Goal: Task Accomplishment & Management: Manage account settings

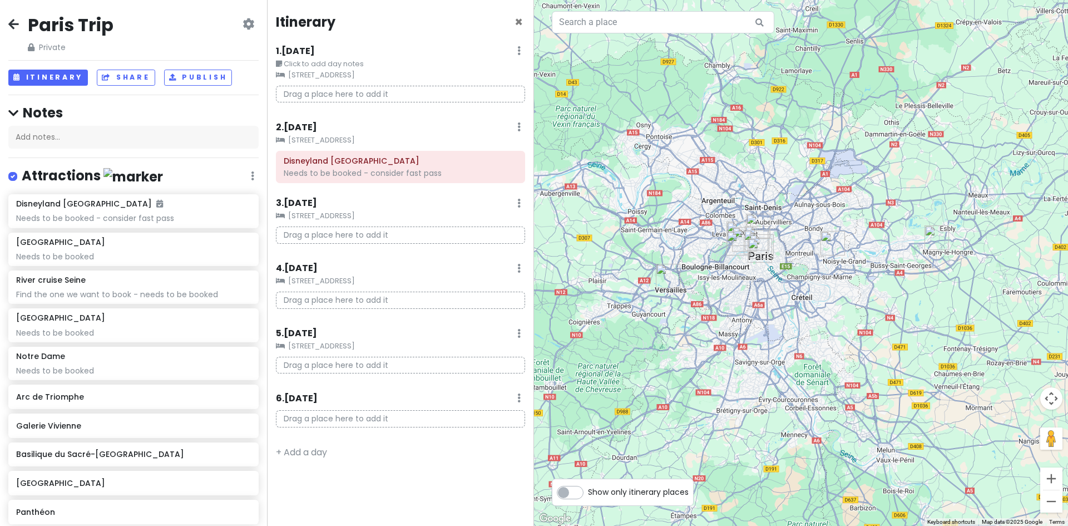
click at [15, 28] on icon at bounding box center [13, 23] width 11 height 9
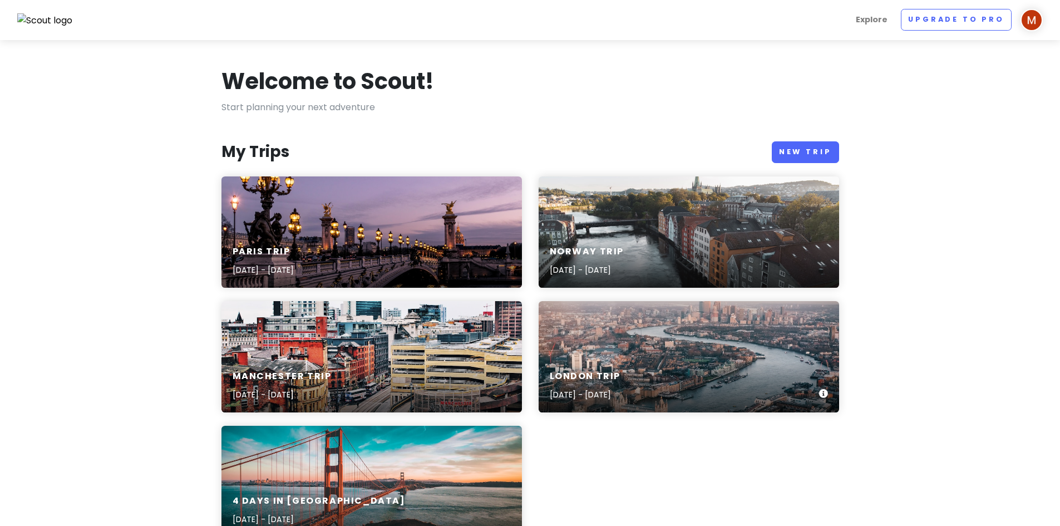
click at [625, 359] on div "London Trip [DATE] - [DATE]" at bounding box center [689, 385] width 301 height 53
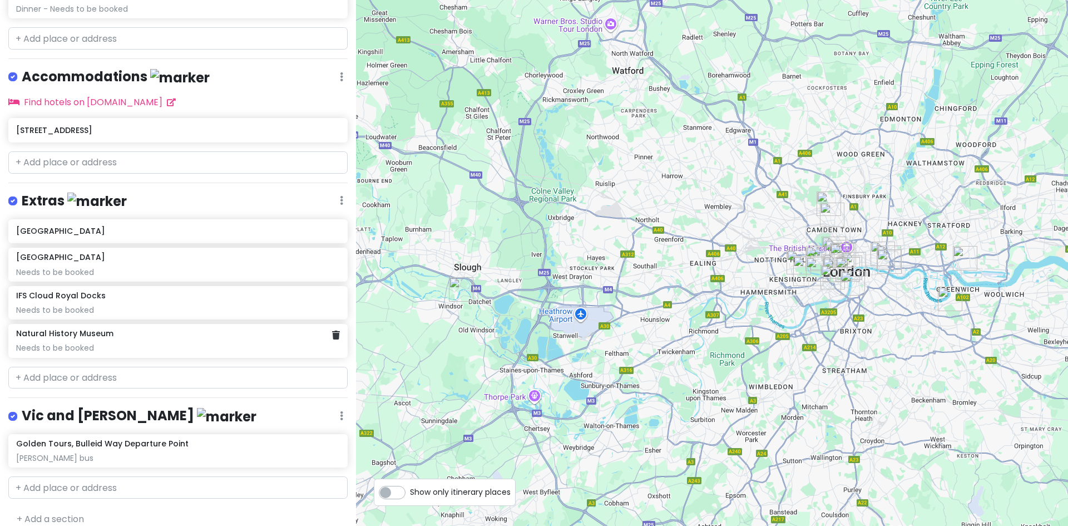
scroll to position [932, 0]
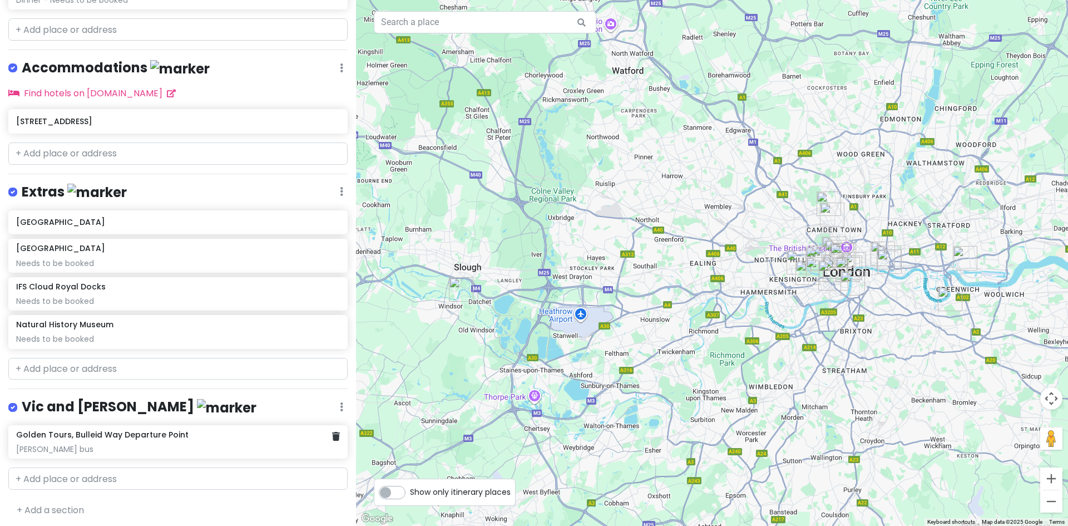
click at [126, 435] on div "Golden Tours, Bulleid Way Departure Point [PERSON_NAME] bus" at bounding box center [177, 442] width 323 height 24
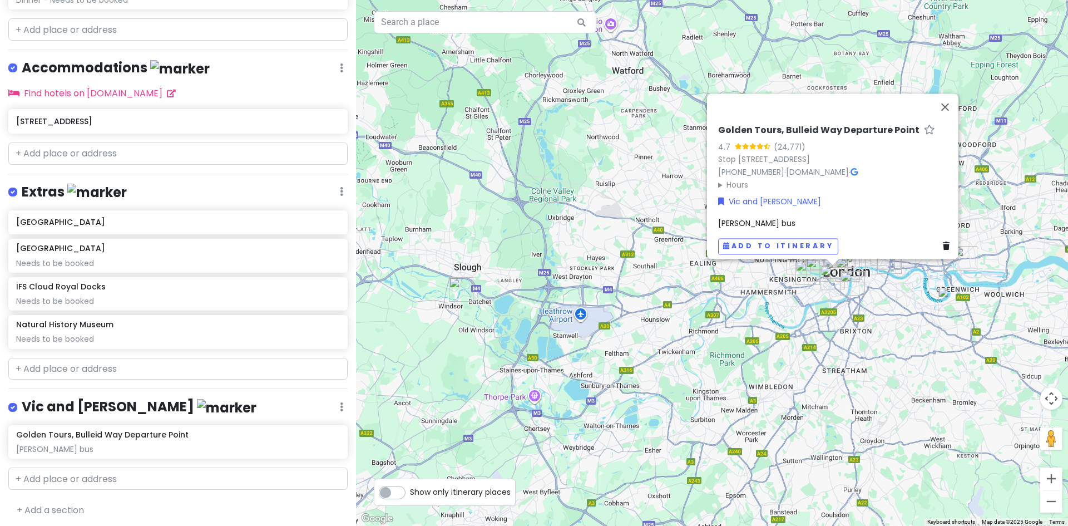
click at [760, 219] on span "[PERSON_NAME] bus" at bounding box center [756, 223] width 77 height 11
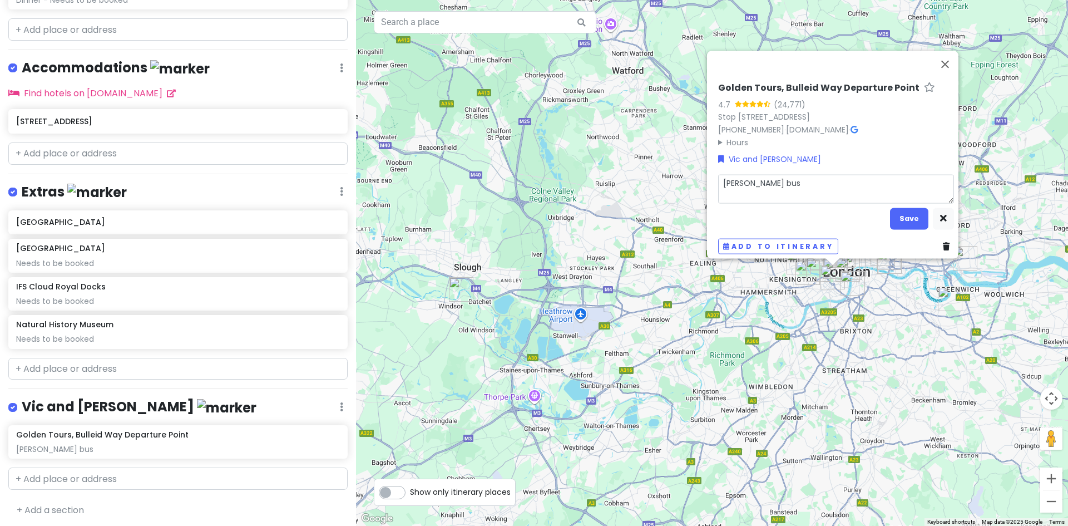
click at [786, 179] on textarea "[PERSON_NAME] bus" at bounding box center [836, 188] width 236 height 29
type textarea "x"
type textarea "VTaylor Swift bus"
type textarea "x"
type textarea "ViTaylor Swift bus"
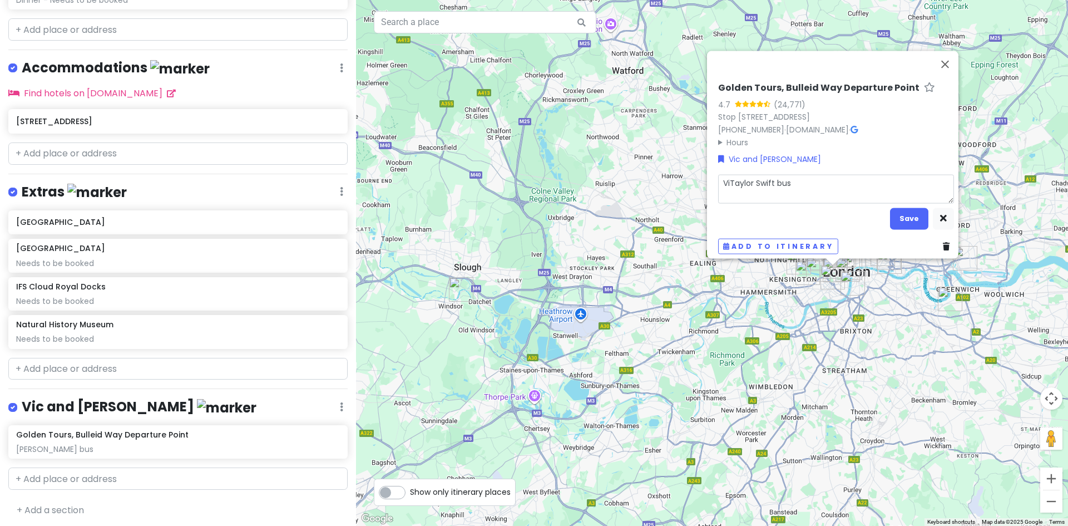
type textarea "x"
type textarea "VicTaylor Swift bus"
type textarea "x"
type textarea "Vic aTaylor Swift bus"
type textarea "x"
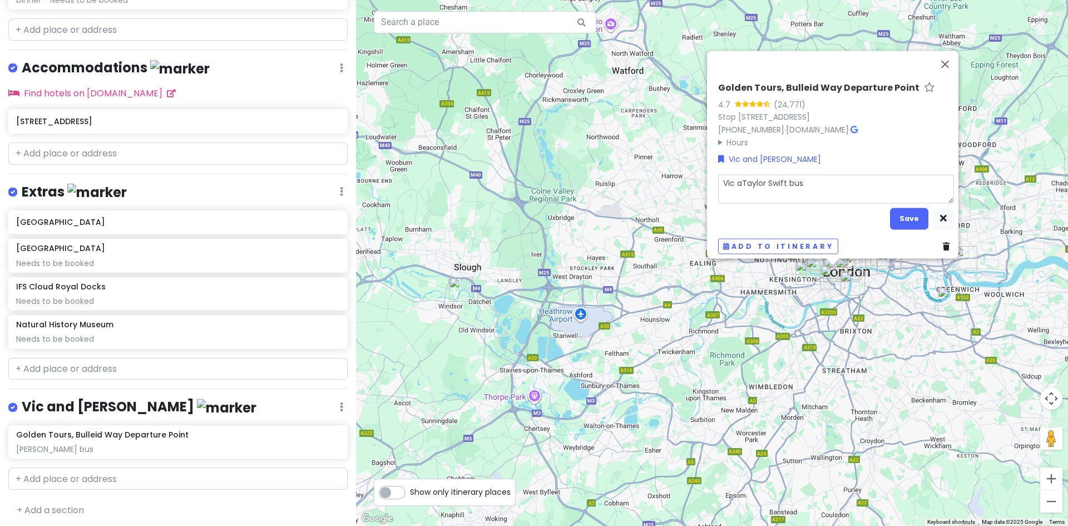
type textarea "Vic anTaylor Swift bus"
type textarea "x"
type textarea "Vic andTaylor Swift bus"
type textarea "x"
type textarea "Vic and [PERSON_NAME] bus"
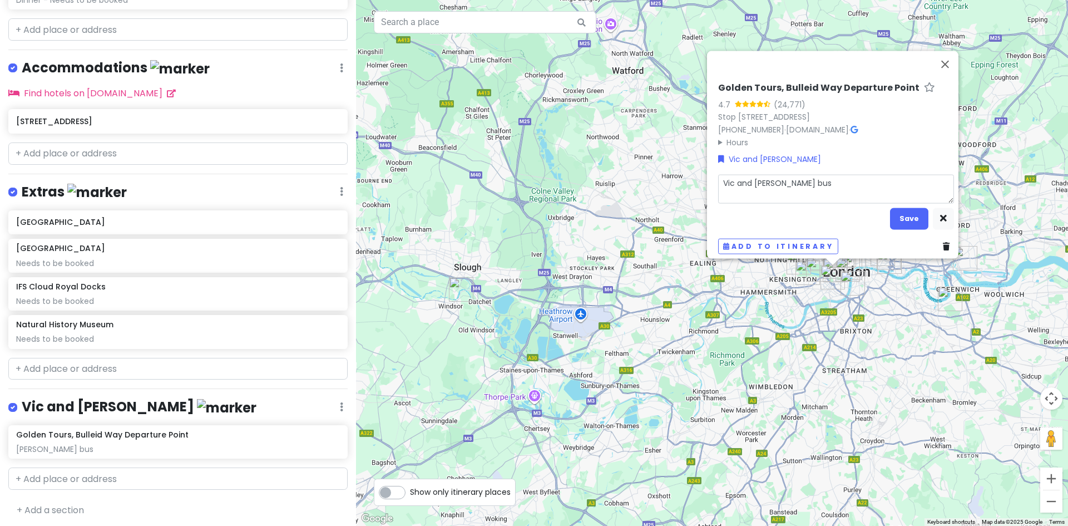
type textarea "x"
type textarea "Vic and BTaylor Swift bus"
type textarea "x"
type textarea "Vic and BeTaylor Swift bus"
type textarea "x"
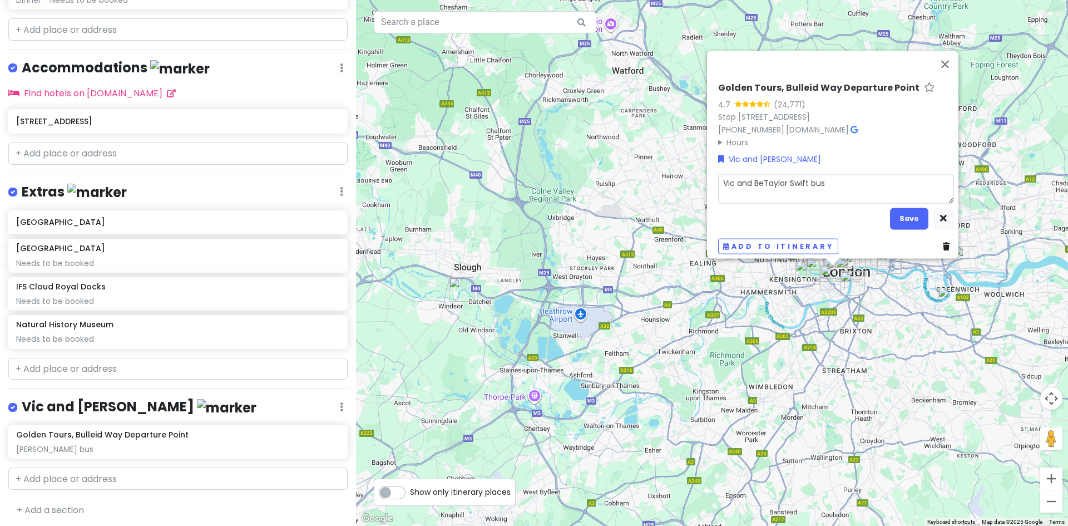
type textarea "Vic and BecTaylor Swift bus"
type textarea "x"
type textarea "Vic and BeckTaylor Swift bus"
type textarea "x"
type textarea "Vic and BeckyTaylor Swift bus"
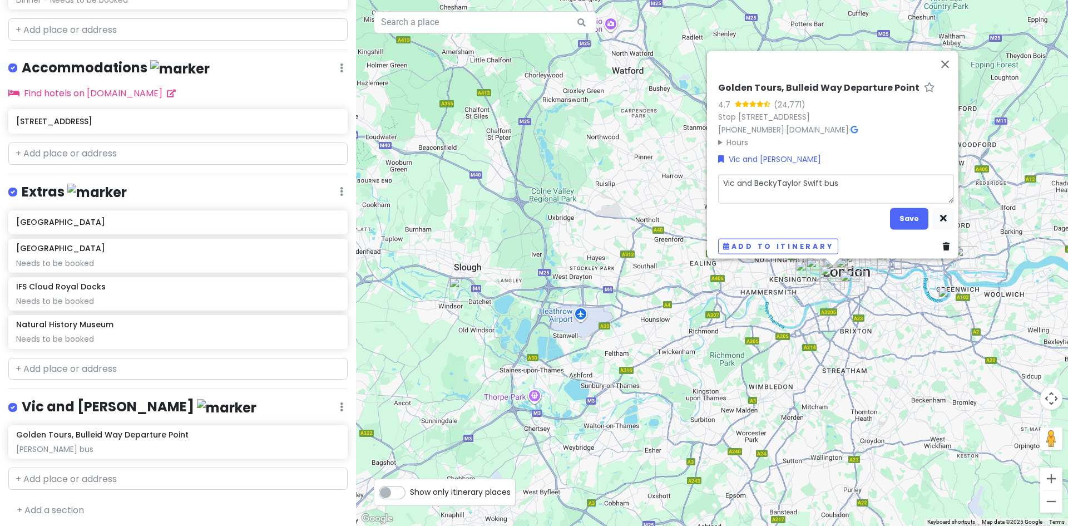
type textarea "x"
type textarea "Vic and [PERSON_NAME] [PERSON_NAME] bus"
type textarea "x"
type textarea "Vic and [PERSON_NAME] -[PERSON_NAME] bus"
type textarea "x"
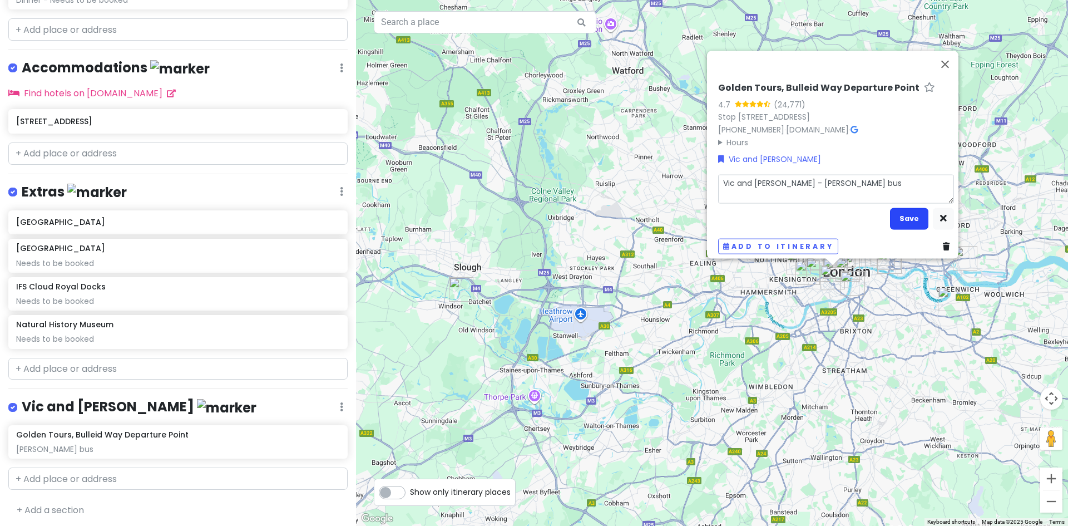
type textarea "Vic and [PERSON_NAME] - [PERSON_NAME] bus"
click at [903, 215] on button "Save" at bounding box center [909, 219] width 38 height 22
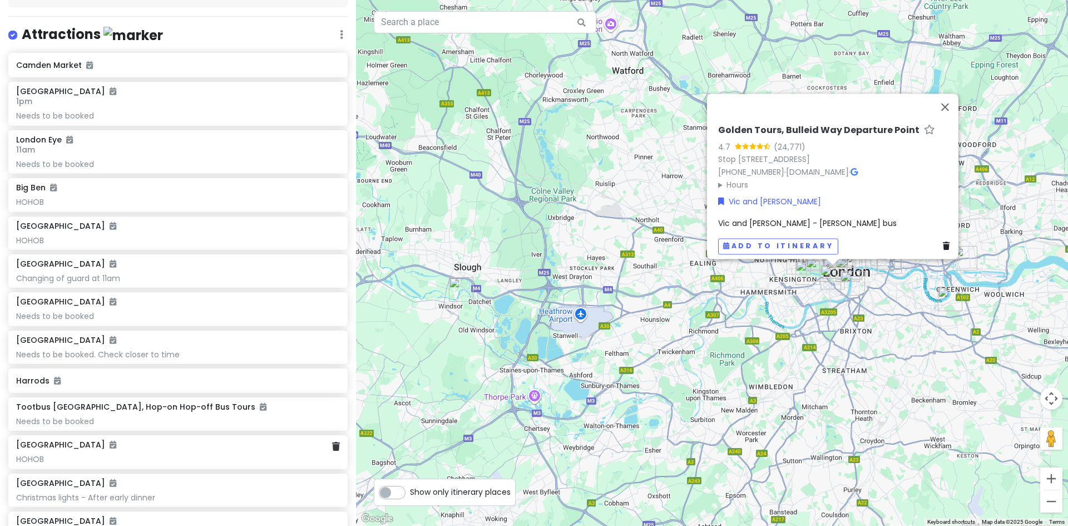
scroll to position [0, 0]
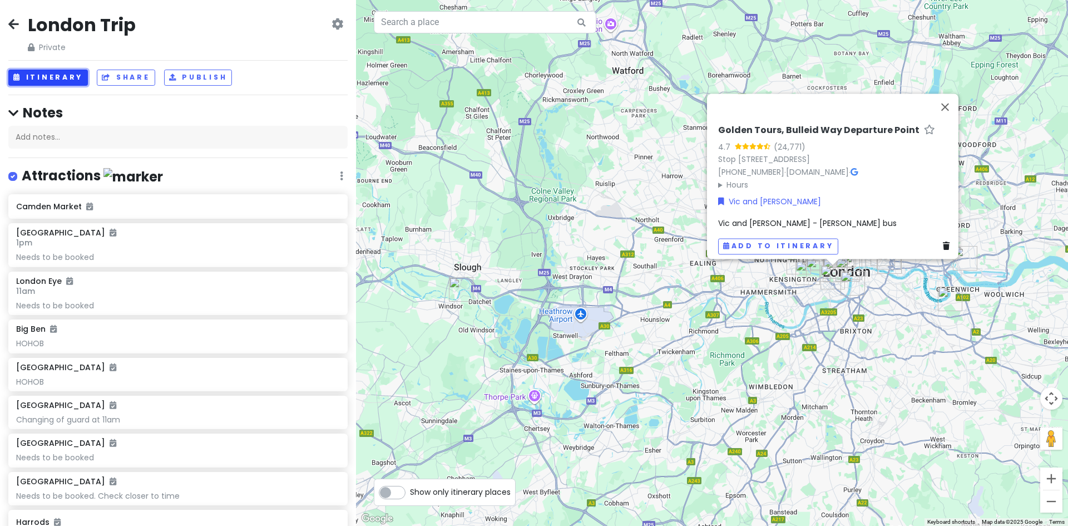
click at [43, 77] on button "Itinerary" at bounding box center [48, 78] width 80 height 16
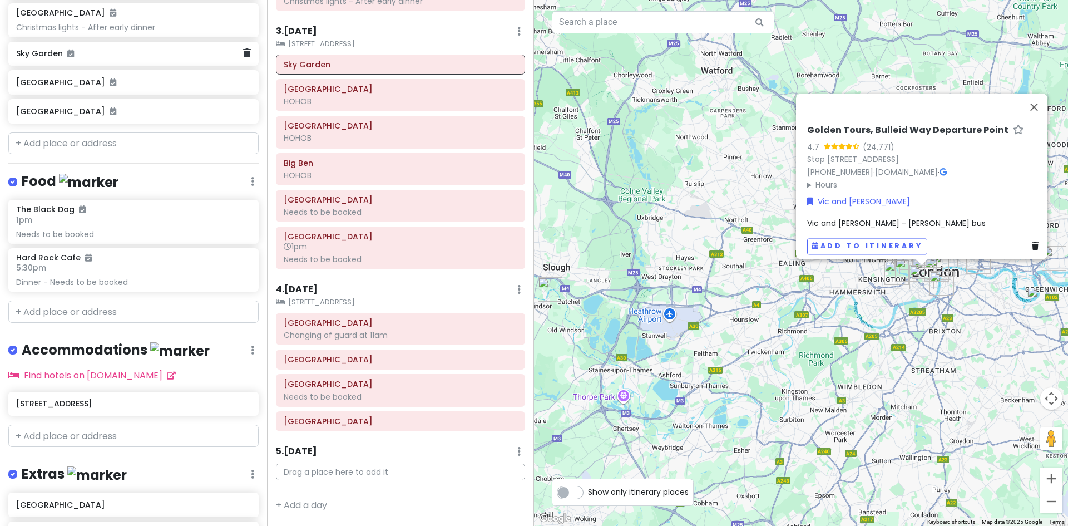
scroll to position [932, 0]
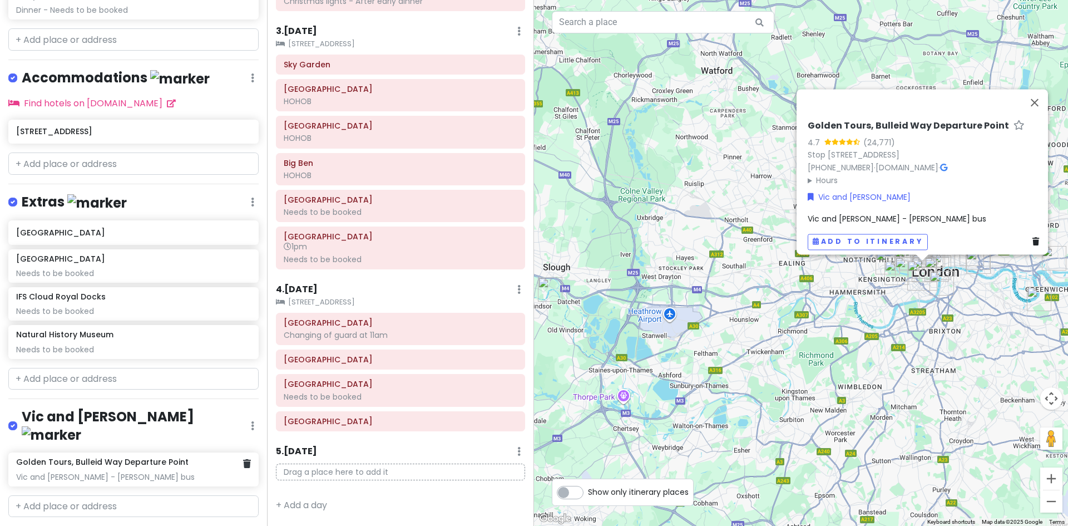
click at [96, 472] on div "Vic and [PERSON_NAME] - [PERSON_NAME] bus" at bounding box center [133, 477] width 234 height 10
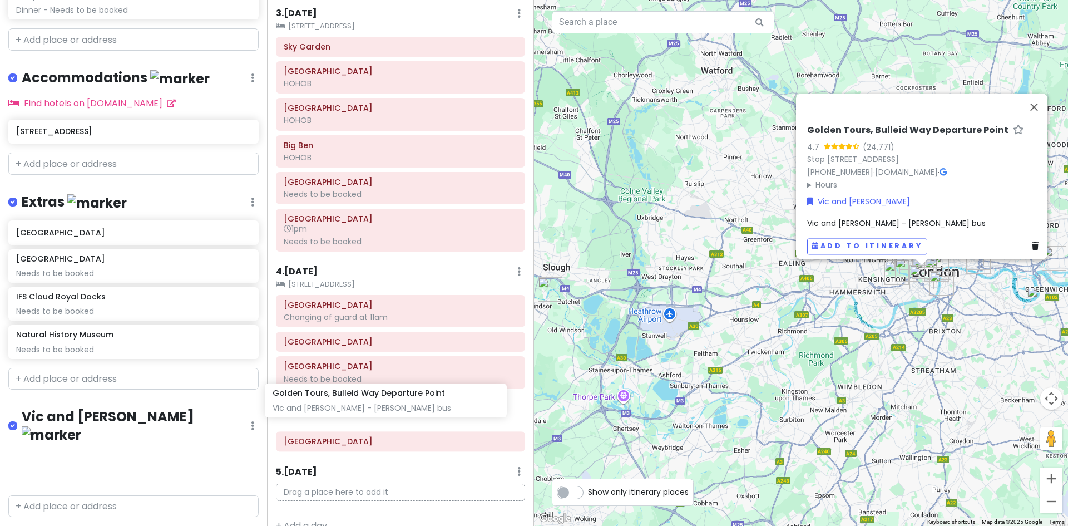
scroll to position [434, 0]
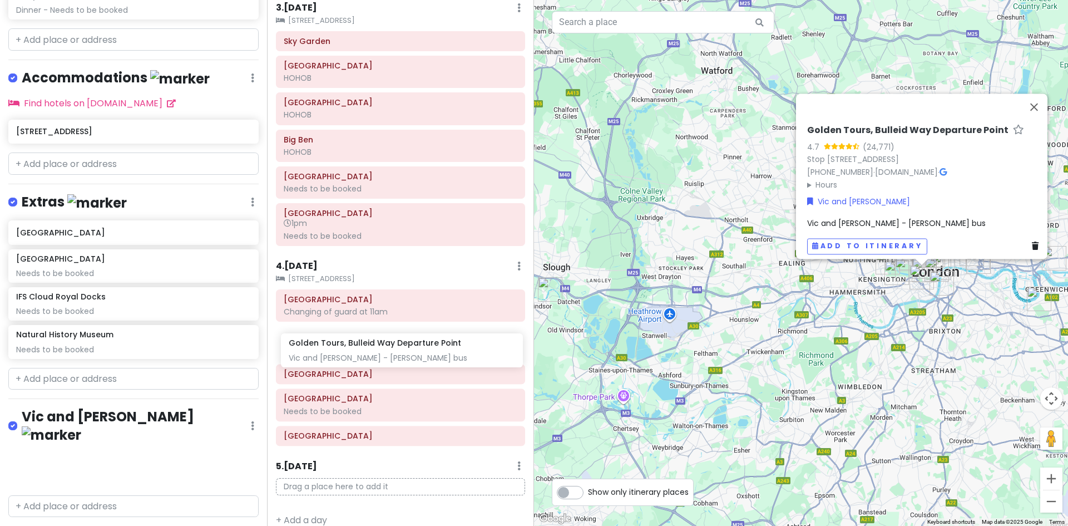
drag, startPoint x: 97, startPoint y: 441, endPoint x: 343, endPoint y: 356, distance: 260.3
click at [343, 356] on div "London Trip Private Change Dates Make a Copy Delete Trip Go Pro ⚡️ Give Feedbac…" at bounding box center [534, 263] width 1068 height 526
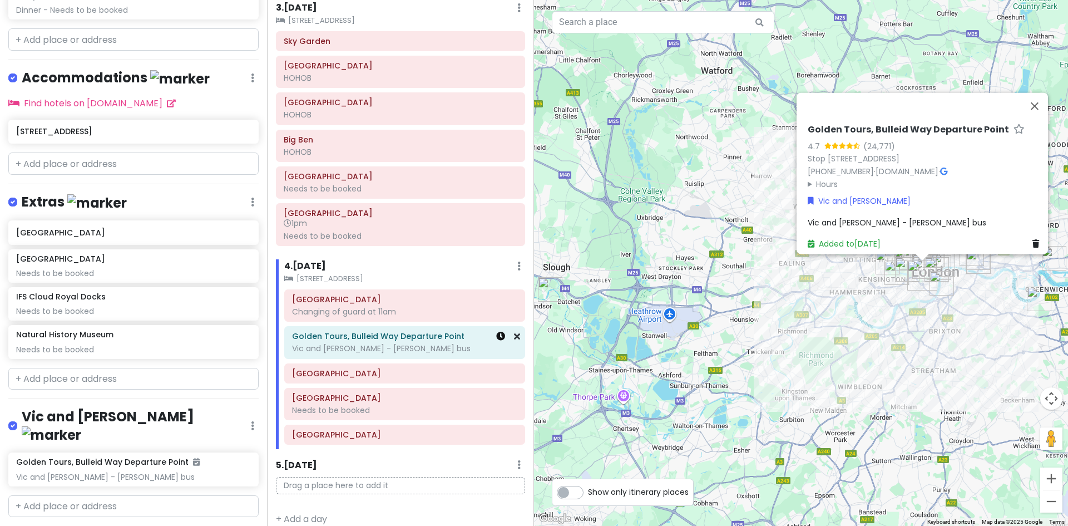
click at [496, 341] on icon at bounding box center [500, 336] width 9 height 9
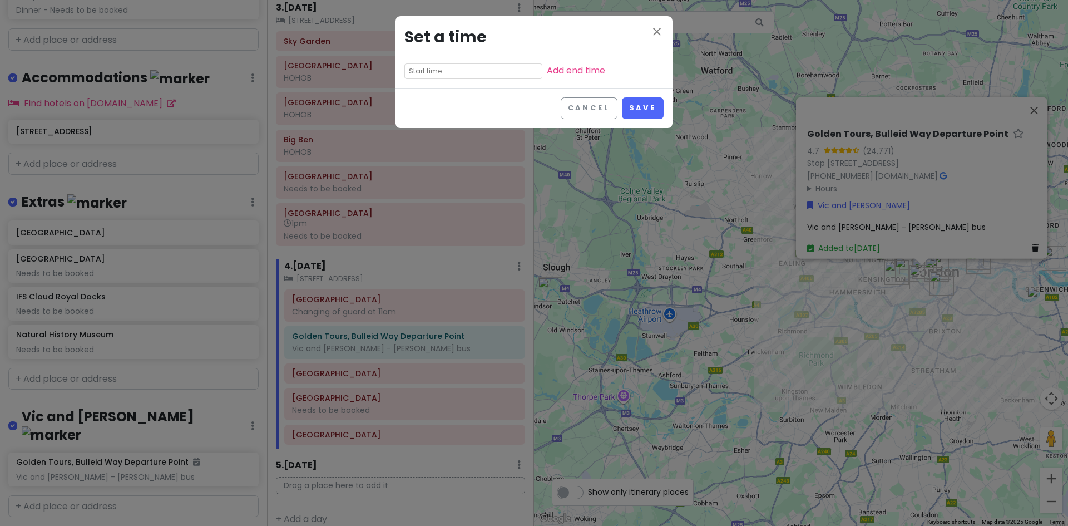
click at [449, 71] on input "text" at bounding box center [474, 71] width 138 height 16
click at [417, 90] on li "12" at bounding box center [420, 87] width 31 height 13
type input "12:50 pm"
click at [449, 127] on li "15" at bounding box center [451, 127] width 30 height 13
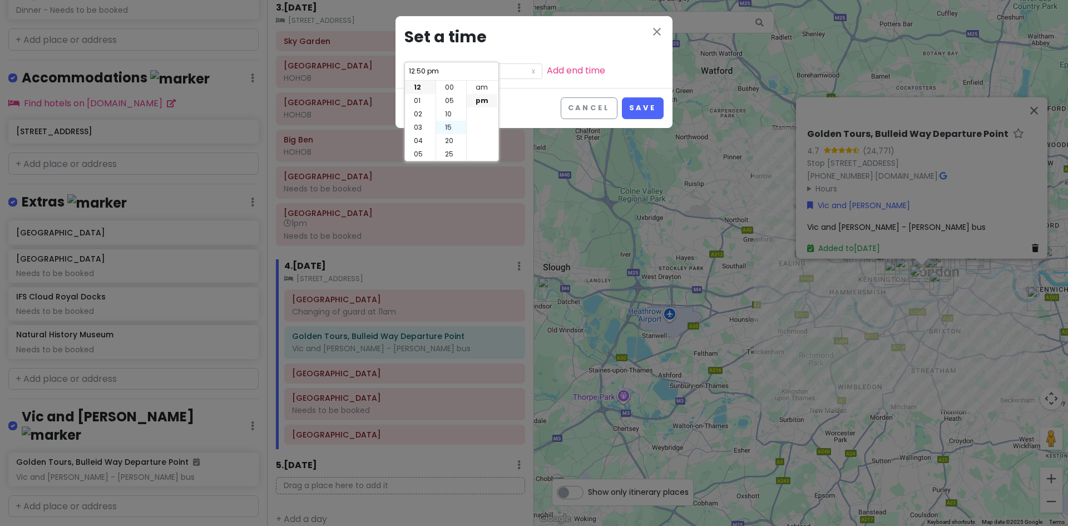
type input "12:15 pm"
click at [477, 101] on li "pm" at bounding box center [482, 100] width 31 height 13
click at [651, 109] on button "Save" at bounding box center [643, 108] width 42 height 22
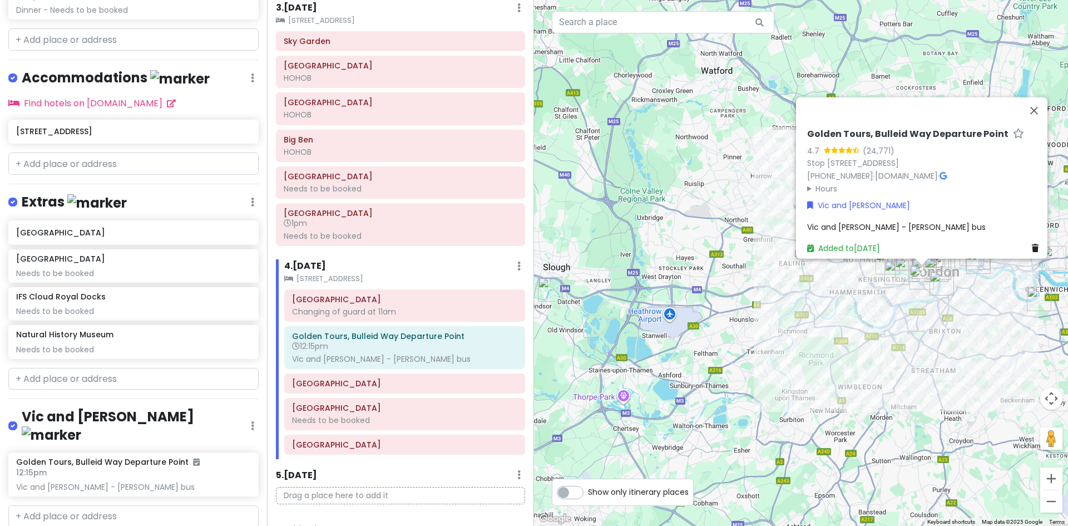
scroll to position [0, 0]
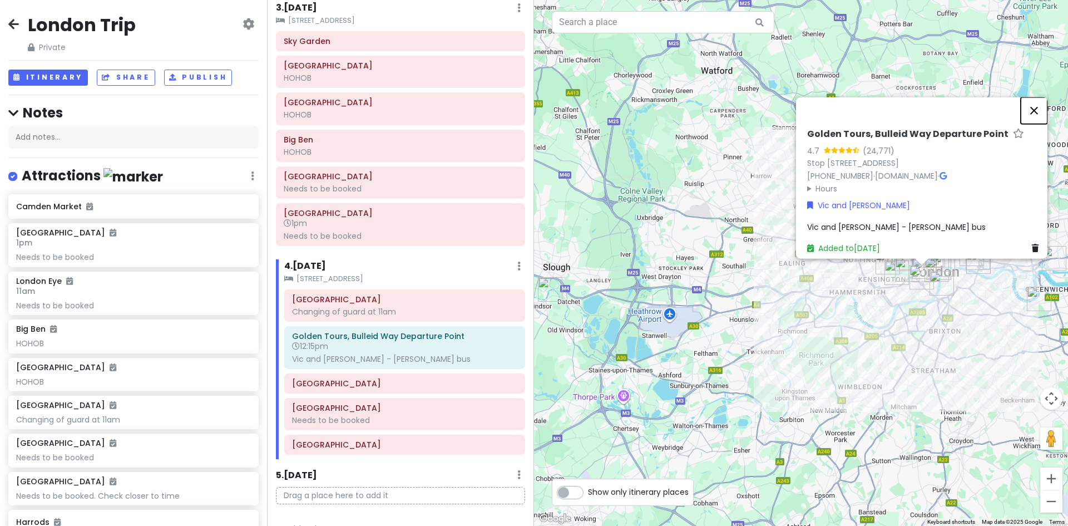
click at [1037, 107] on button "Close" at bounding box center [1034, 110] width 27 height 27
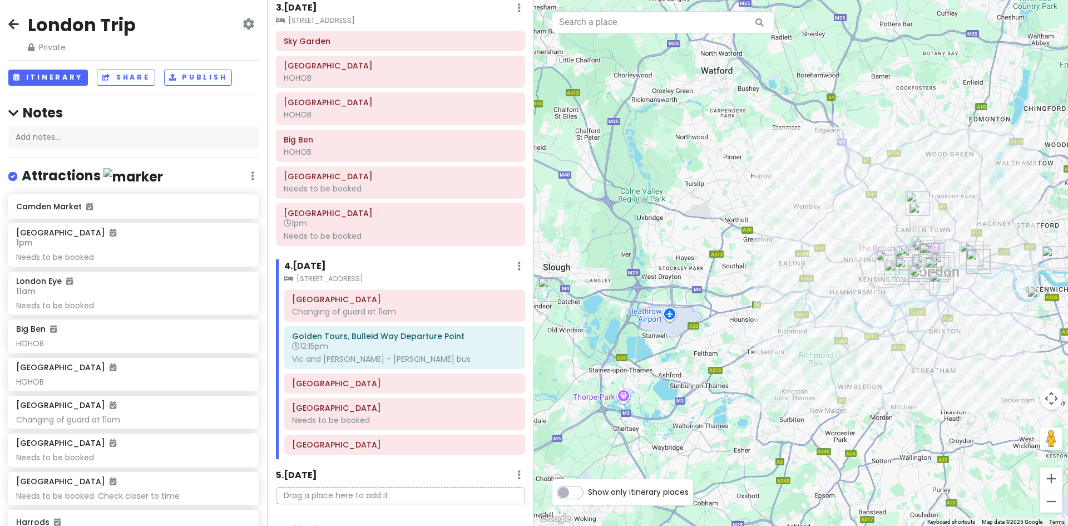
click at [348, 381] on div "[GEOGRAPHIC_DATA] Changing of guard at 11am Golden Tours, [GEOGRAPHIC_DATA] Dep…" at bounding box center [405, 374] width 258 height 170
click at [351, 366] on div "Golden Tours, Bulleid Way Departure Point 12:15pm Vic and [PERSON_NAME] - [PERS…" at bounding box center [404, 347] width 225 height 38
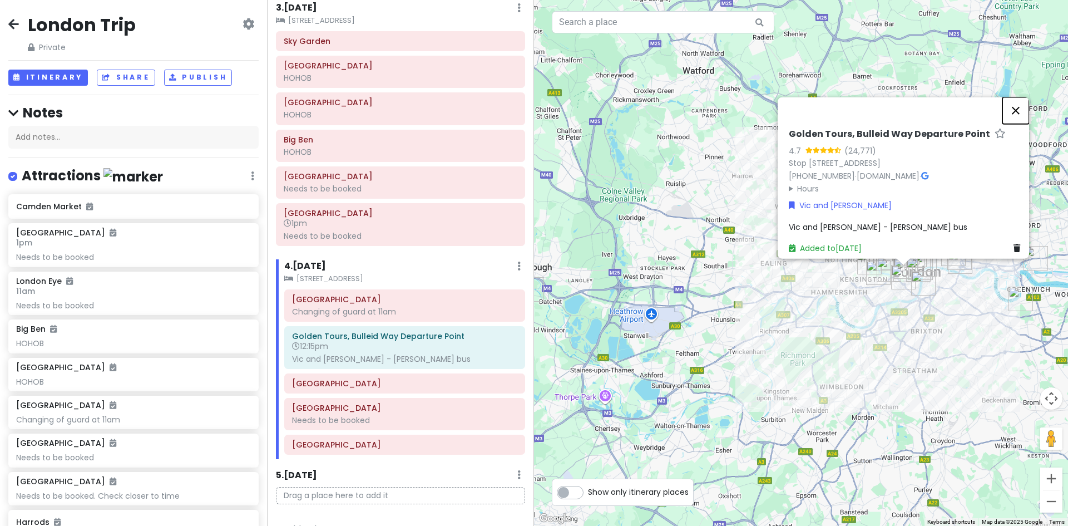
click at [1020, 107] on button "Close" at bounding box center [1016, 110] width 27 height 27
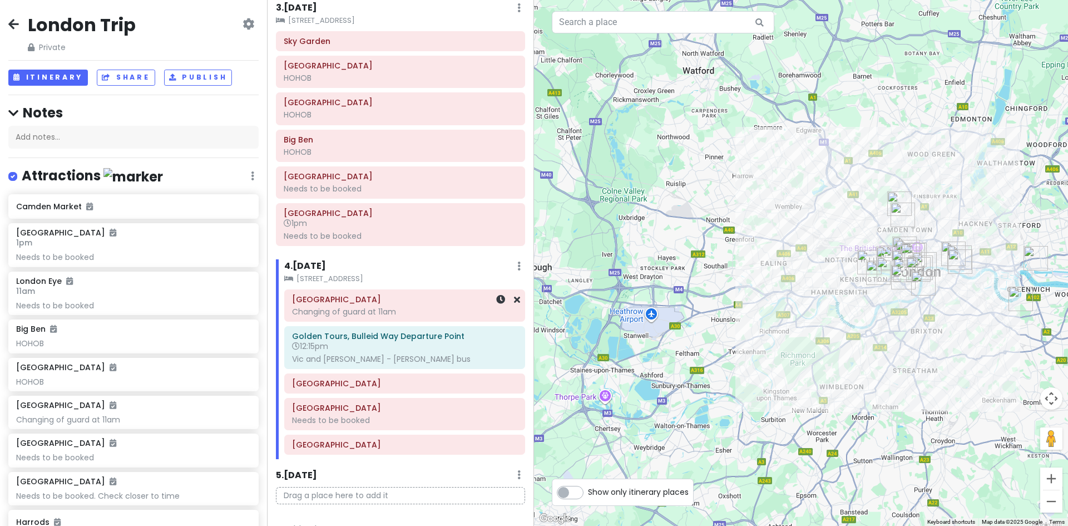
click at [372, 304] on h6 "[GEOGRAPHIC_DATA]" at bounding box center [404, 299] width 225 height 10
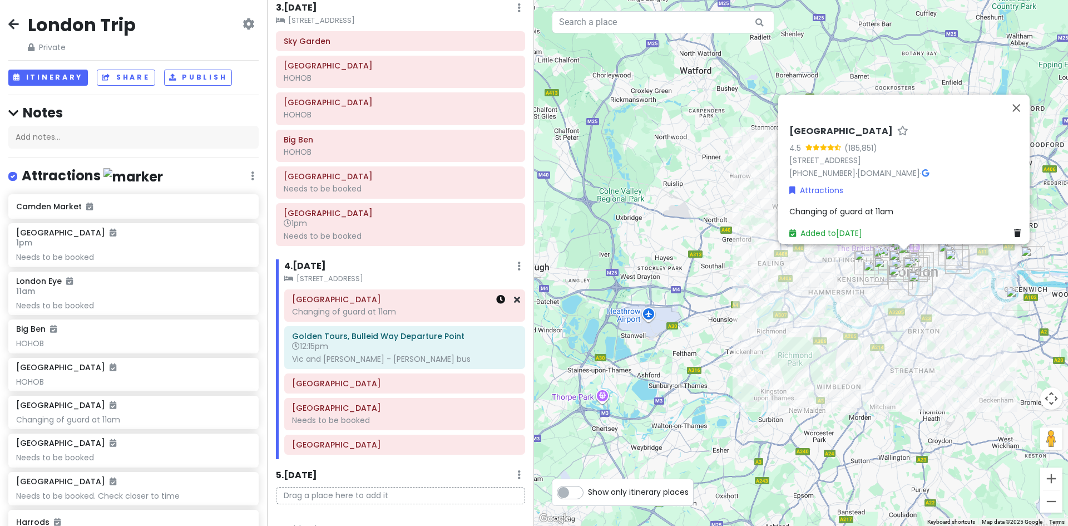
click at [496, 304] on icon at bounding box center [500, 299] width 9 height 9
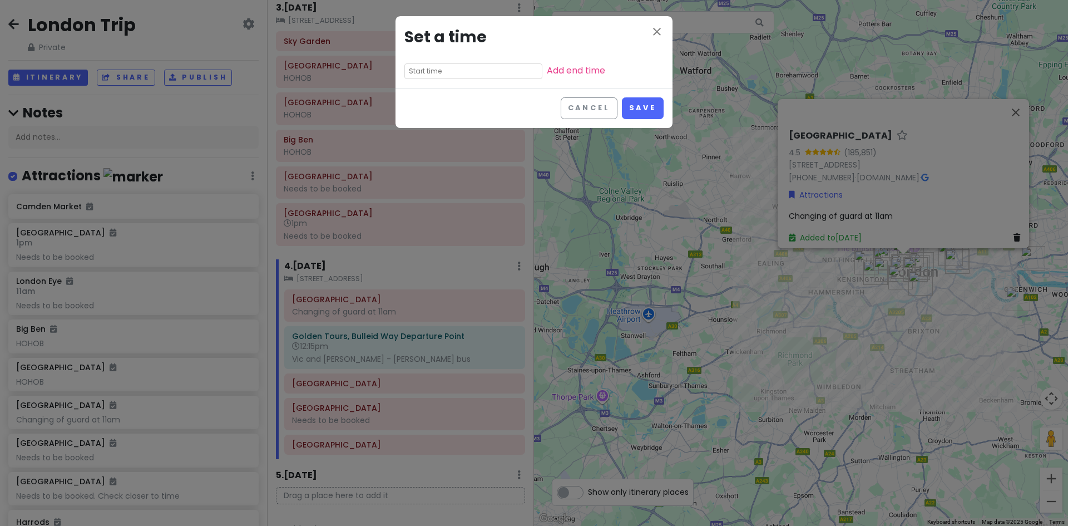
click at [432, 68] on input "text" at bounding box center [474, 71] width 138 height 16
click at [422, 155] on li "11" at bounding box center [420, 153] width 31 height 13
type input "11:50 pm"
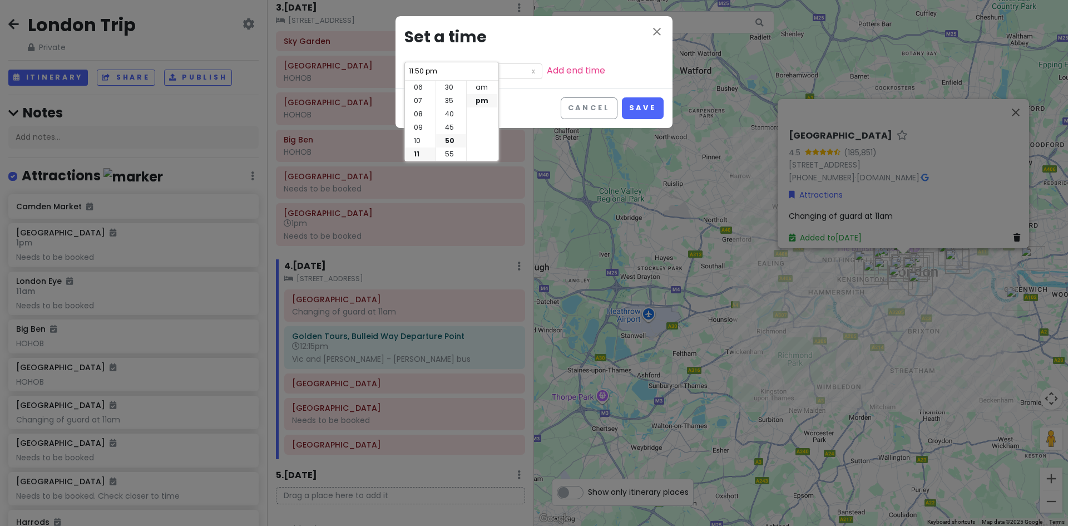
scroll to position [0, 0]
click at [452, 90] on li "00" at bounding box center [451, 87] width 30 height 13
type input "11:00 pm"
click at [471, 88] on li "am" at bounding box center [482, 87] width 31 height 13
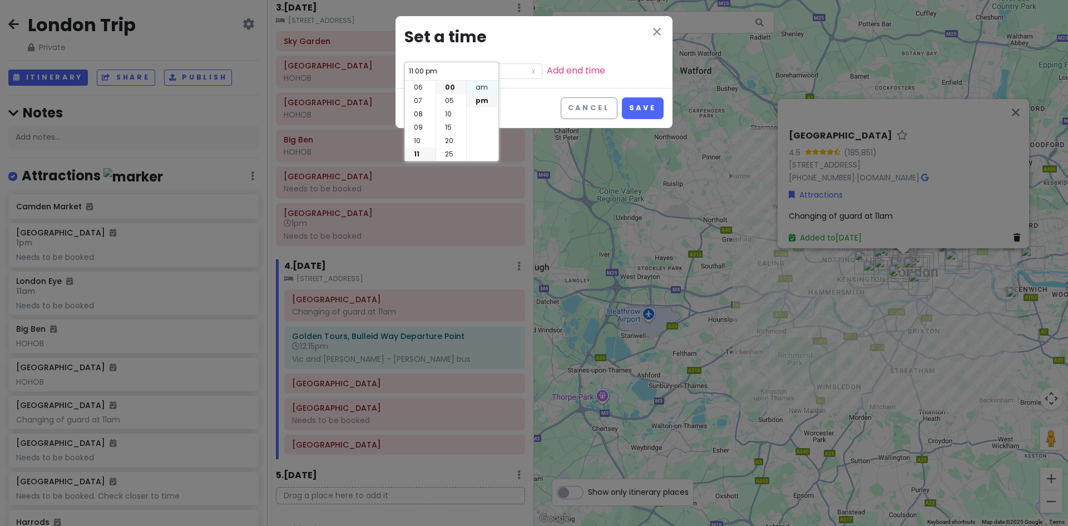
type input "11:00 am"
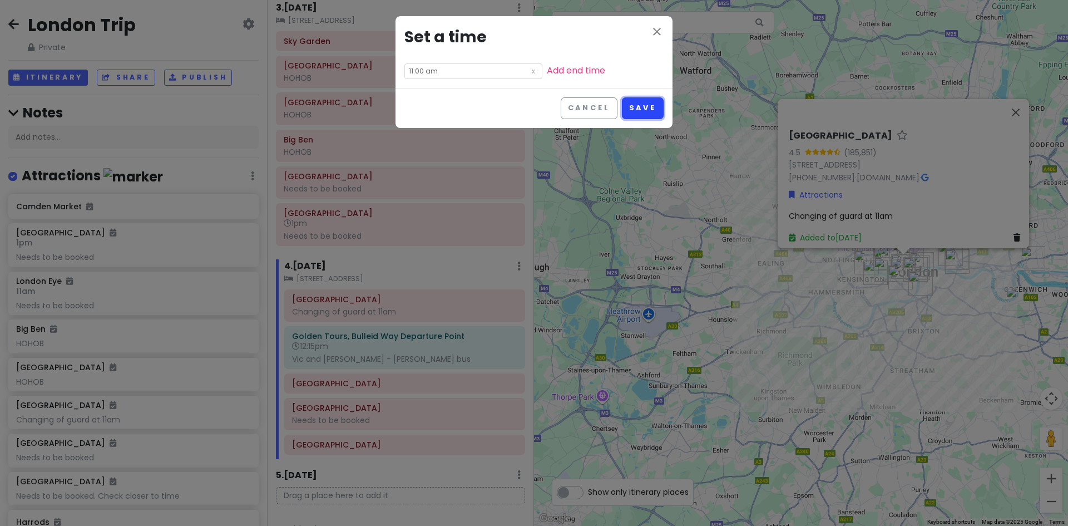
click at [622, 106] on button "Save" at bounding box center [643, 108] width 42 height 22
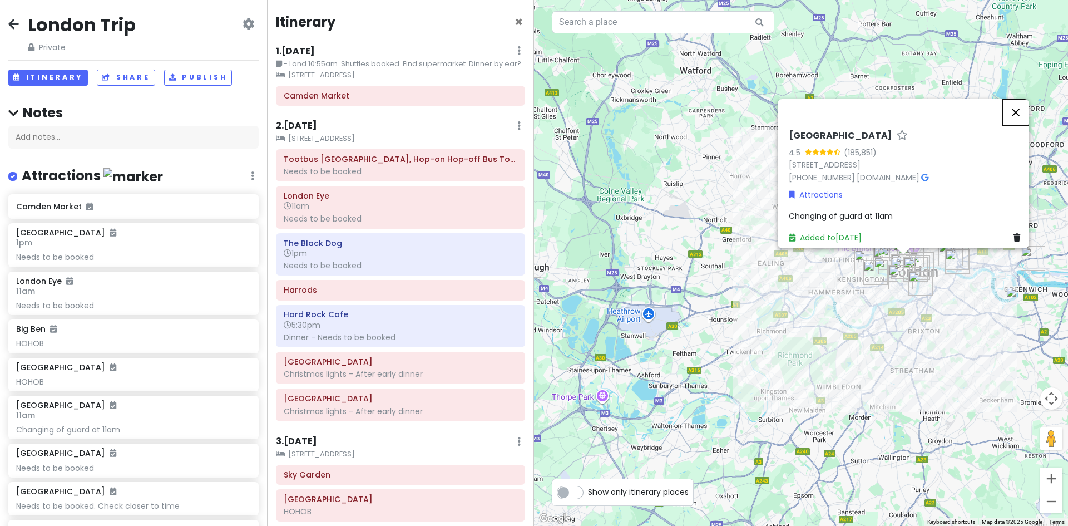
click at [1026, 105] on button "Close" at bounding box center [1016, 112] width 27 height 27
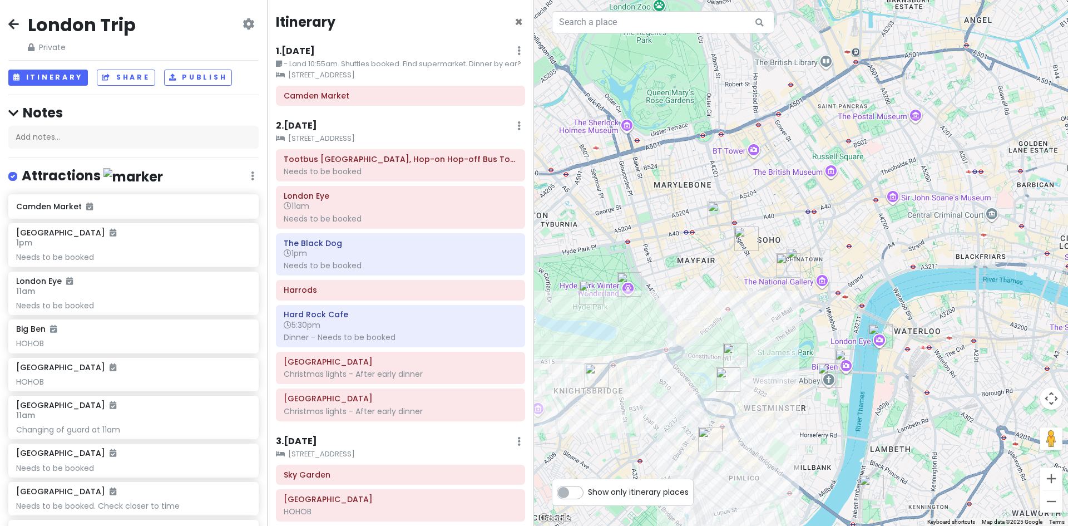
click at [318, 138] on div "2 . [DATE] Add Day Notes Clear Lodging Delete Day" at bounding box center [400, 128] width 249 height 19
click at [311, 132] on h6 "2 . [DATE]" at bounding box center [296, 126] width 41 height 12
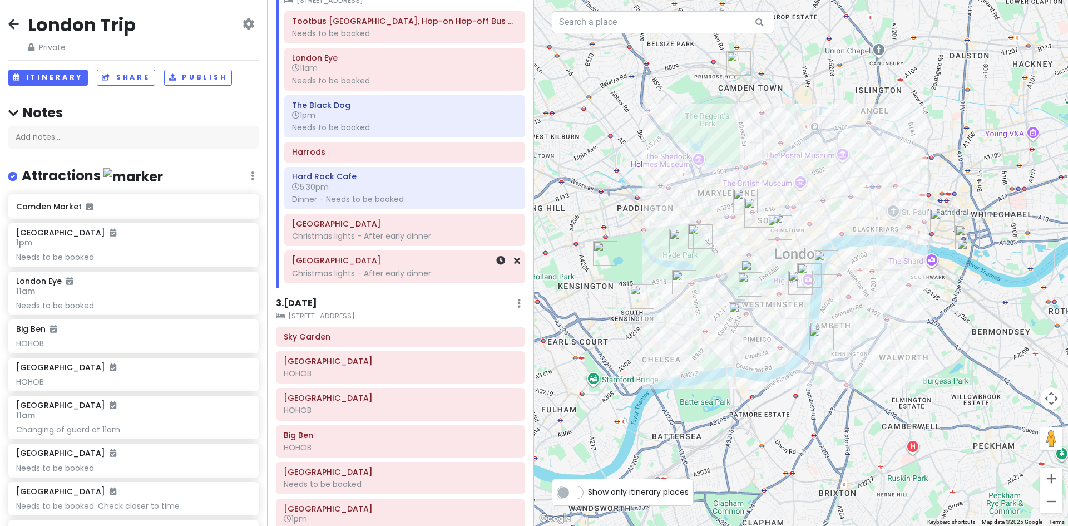
scroll to position [145, 0]
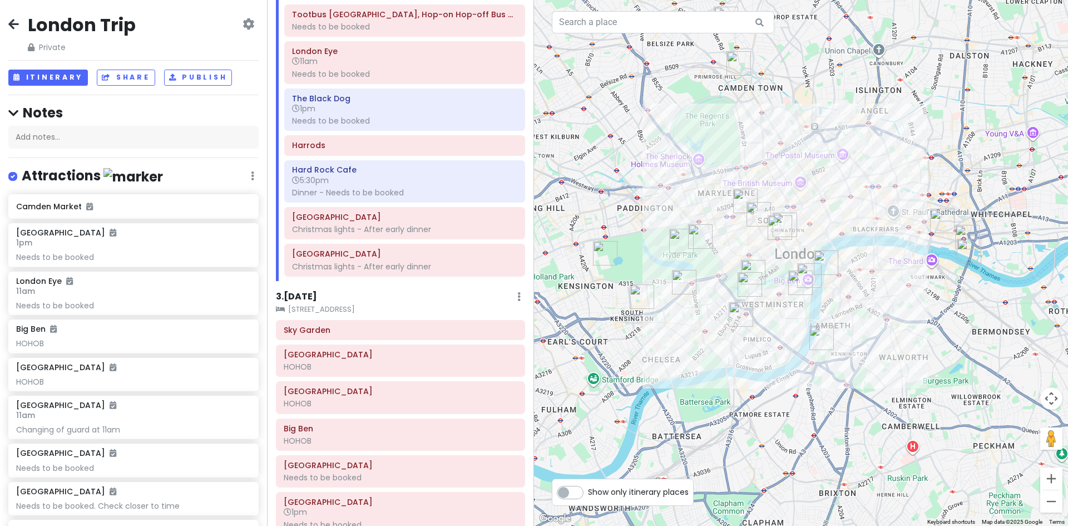
click at [313, 303] on h6 "3 . [DATE]" at bounding box center [296, 297] width 41 height 12
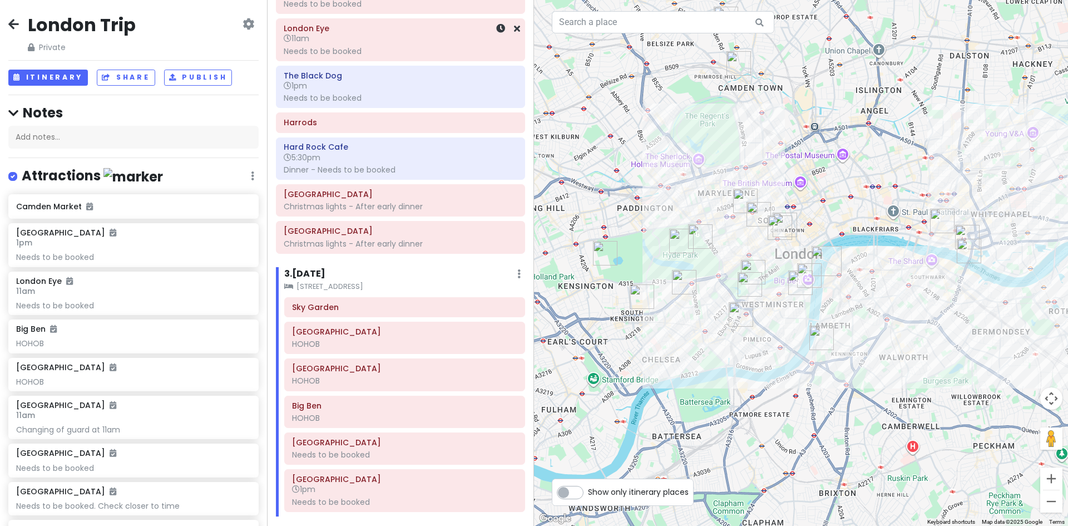
scroll to position [0, 0]
